Goal: Navigation & Orientation: Find specific page/section

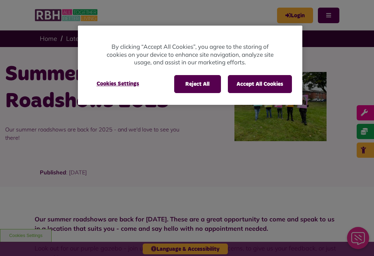
click at [193, 87] on button "Reject All" at bounding box center [197, 84] width 47 height 18
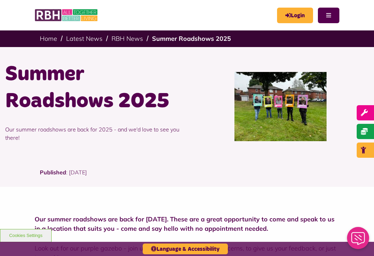
click at [293, 13] on link "Login" at bounding box center [295, 16] width 36 height 16
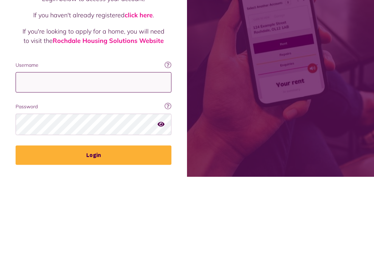
type input "**********"
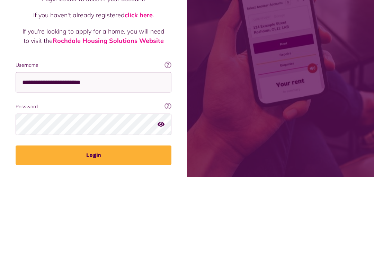
click at [94, 225] on button "Login" at bounding box center [94, 234] width 156 height 19
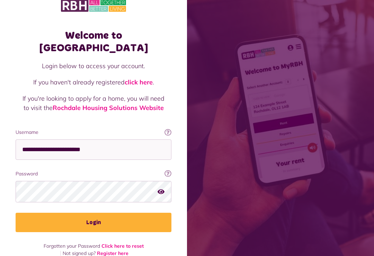
click at [88, 214] on button "Login" at bounding box center [94, 222] width 156 height 19
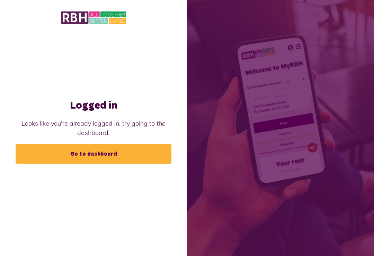
click at [90, 164] on link "Go to dashboard" at bounding box center [94, 154] width 156 height 19
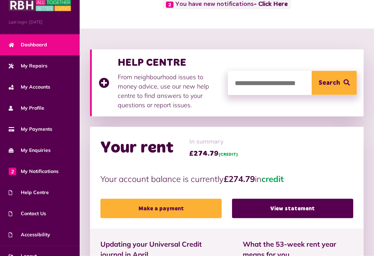
scroll to position [56, 0]
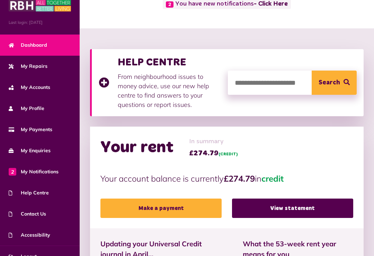
click at [243, 84] on input "search" at bounding box center [292, 83] width 129 height 24
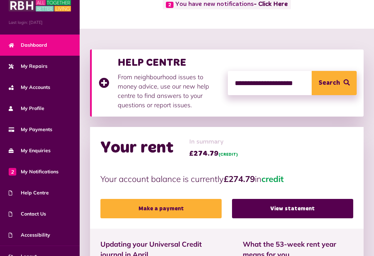
type input "**********"
click at [328, 78] on span "Search" at bounding box center [329, 83] width 21 height 24
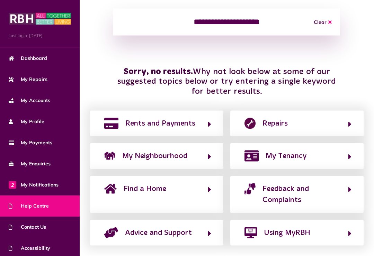
scroll to position [111, 0]
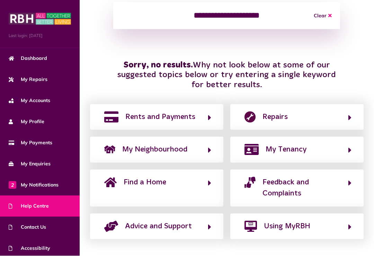
click at [138, 226] on span "Advice and Support" at bounding box center [158, 226] width 67 height 11
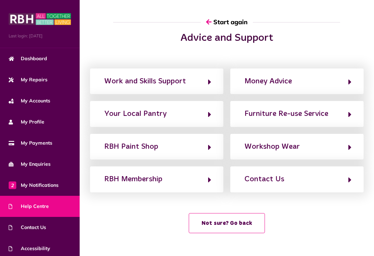
click at [264, 174] on div "Contact Us" at bounding box center [265, 179] width 40 height 11
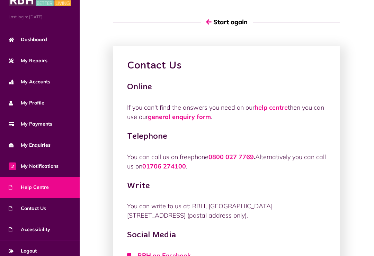
scroll to position [21, 0]
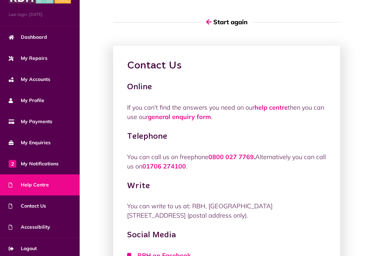
click at [37, 165] on span "2 My Notifications" at bounding box center [34, 163] width 50 height 7
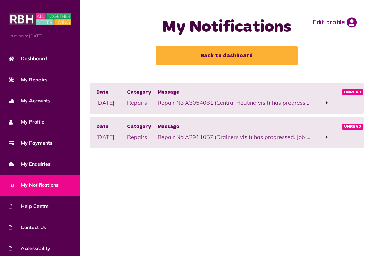
click at [325, 100] on span at bounding box center [327, 102] width 31 height 9
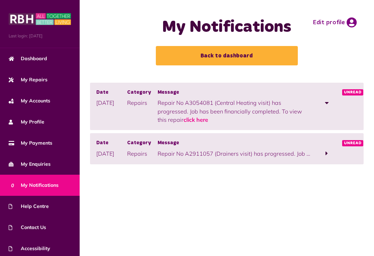
click at [328, 154] on span at bounding box center [327, 153] width 2 height 6
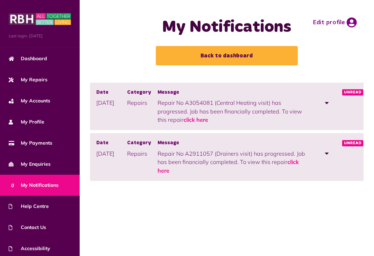
click at [208, 116] on link "click here" at bounding box center [196, 119] width 25 height 7
click at [165, 169] on link "click here" at bounding box center [228, 166] width 141 height 15
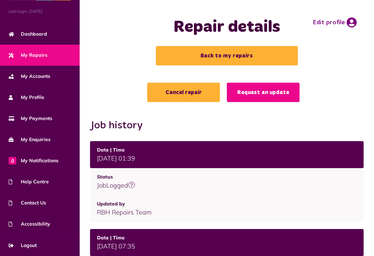
scroll to position [25, 0]
click at [38, 139] on span "My Enquiries" at bounding box center [30, 139] width 42 height 7
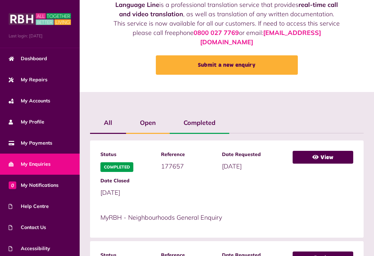
scroll to position [43, 0]
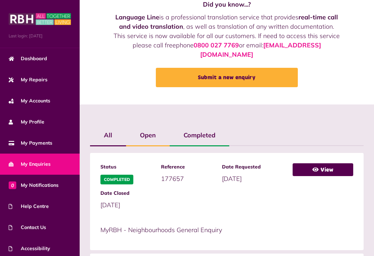
click at [30, 62] on span "Dashboard" at bounding box center [28, 58] width 38 height 7
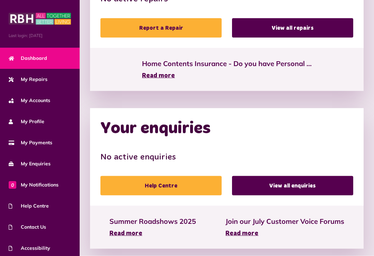
scroll to position [405, 0]
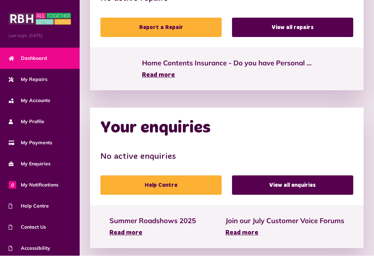
click at [127, 225] on link "Summer Roadshows 2025 Read more" at bounding box center [153, 227] width 87 height 22
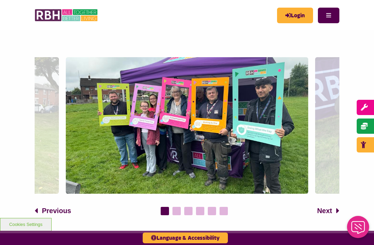
scroll to position [351, 0]
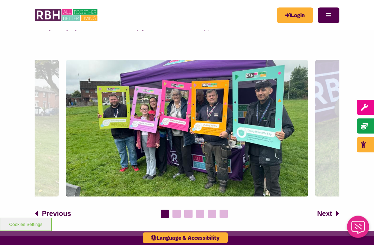
click at [323, 211] on span "Next" at bounding box center [324, 214] width 15 height 10
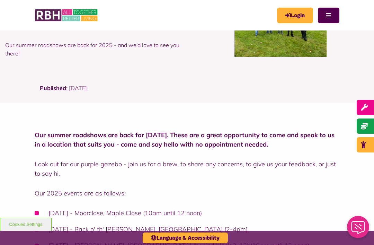
scroll to position [0, 0]
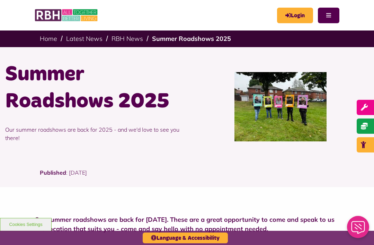
click at [47, 36] on link "Home" at bounding box center [48, 39] width 17 height 8
